Goal: Navigation & Orientation: Find specific page/section

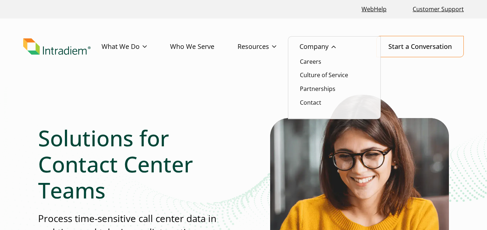
click at [321, 63] on li "Careers" at bounding box center [334, 61] width 69 height 9
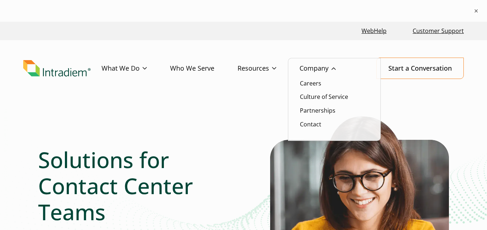
click at [308, 58] on link "Company" at bounding box center [328, 68] width 59 height 21
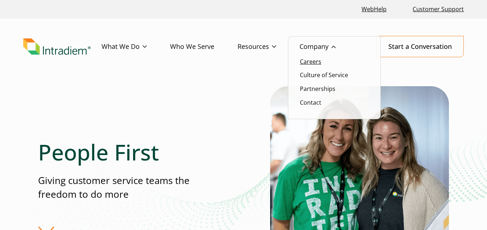
click at [317, 58] on link "Careers" at bounding box center [310, 62] width 21 height 8
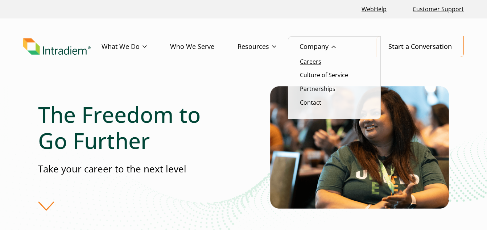
click at [316, 59] on link "Careers" at bounding box center [310, 62] width 21 height 8
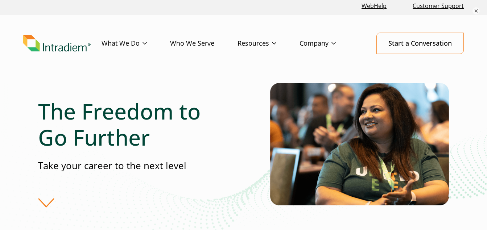
scroll to position [5, 0]
